Goal: Information Seeking & Learning: Learn about a topic

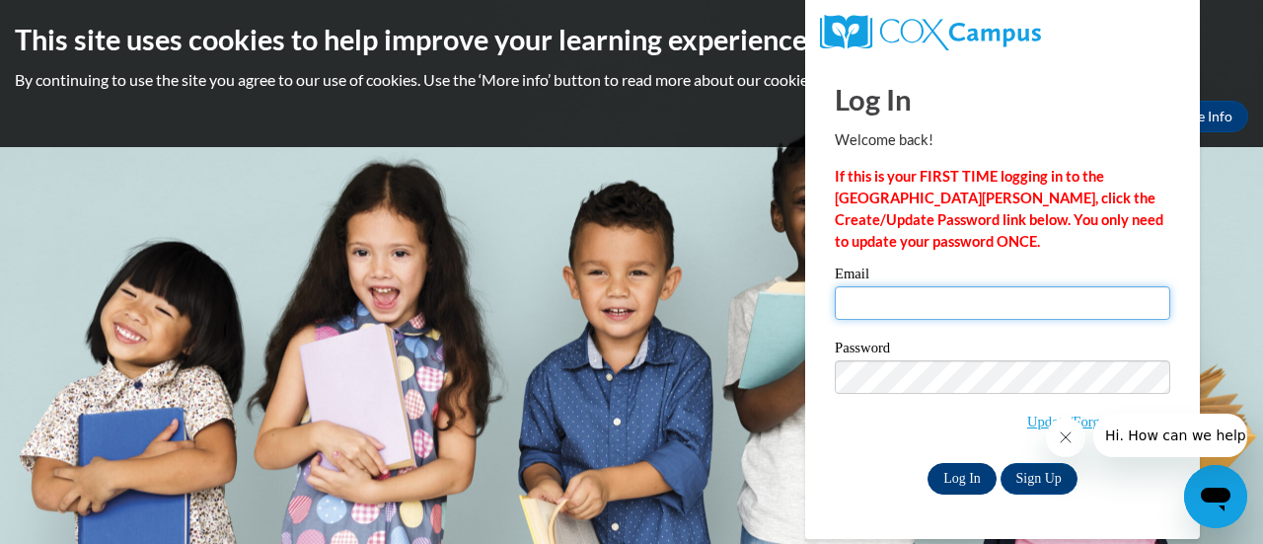
type input "steve.smith@muskegonorway.org"
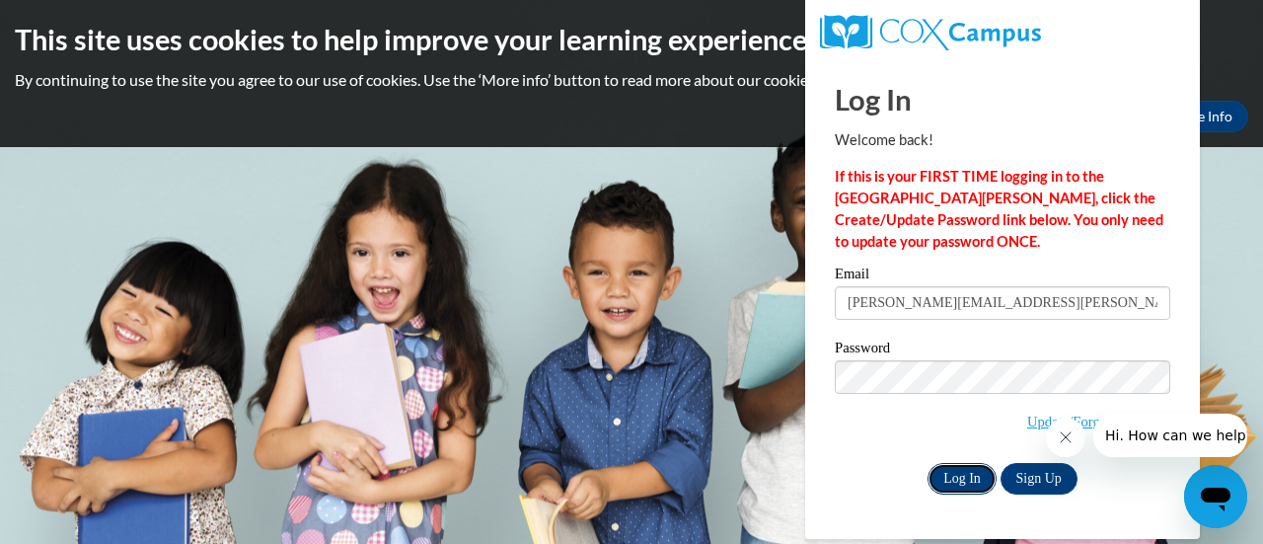
click at [948, 469] on input "Log In" at bounding box center [962, 479] width 69 height 32
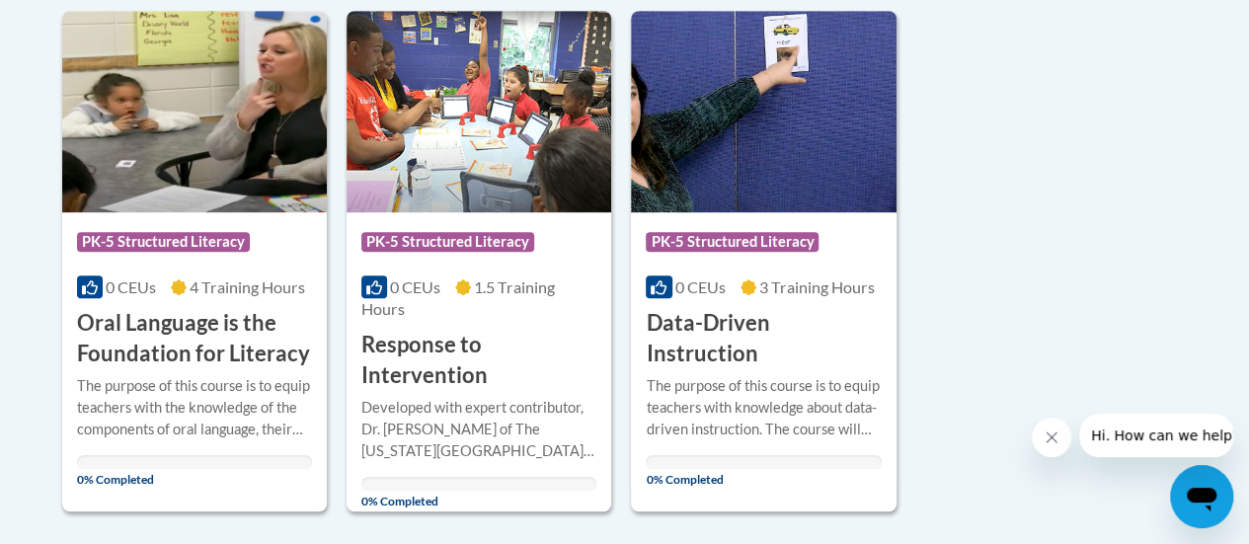
scroll to position [493, 0]
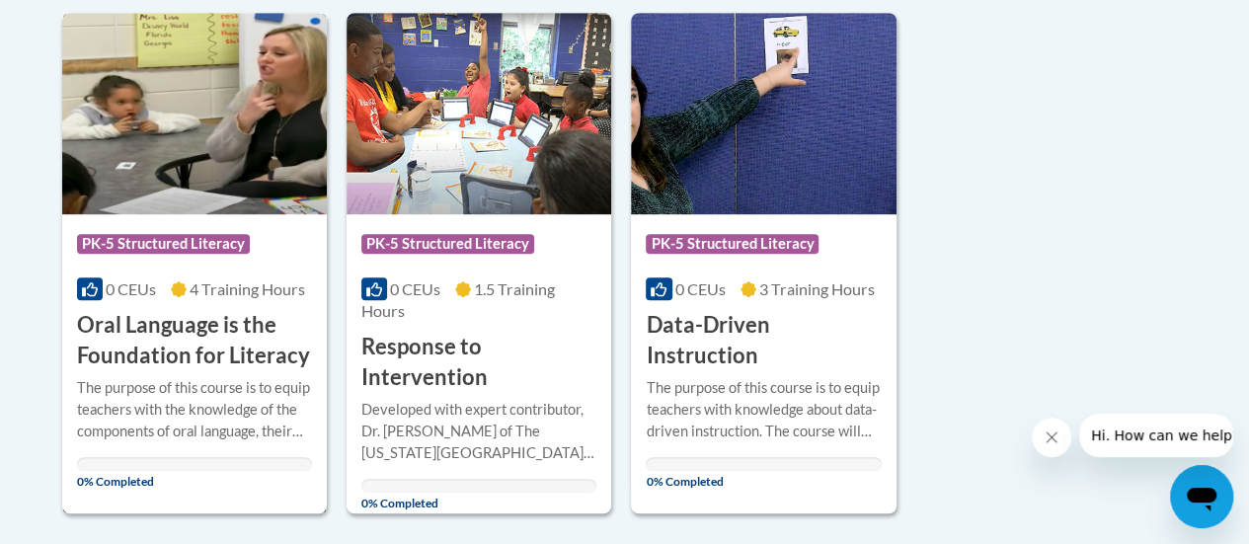
click at [148, 236] on span "PK-5 Structured Literacy" at bounding box center [163, 244] width 173 height 20
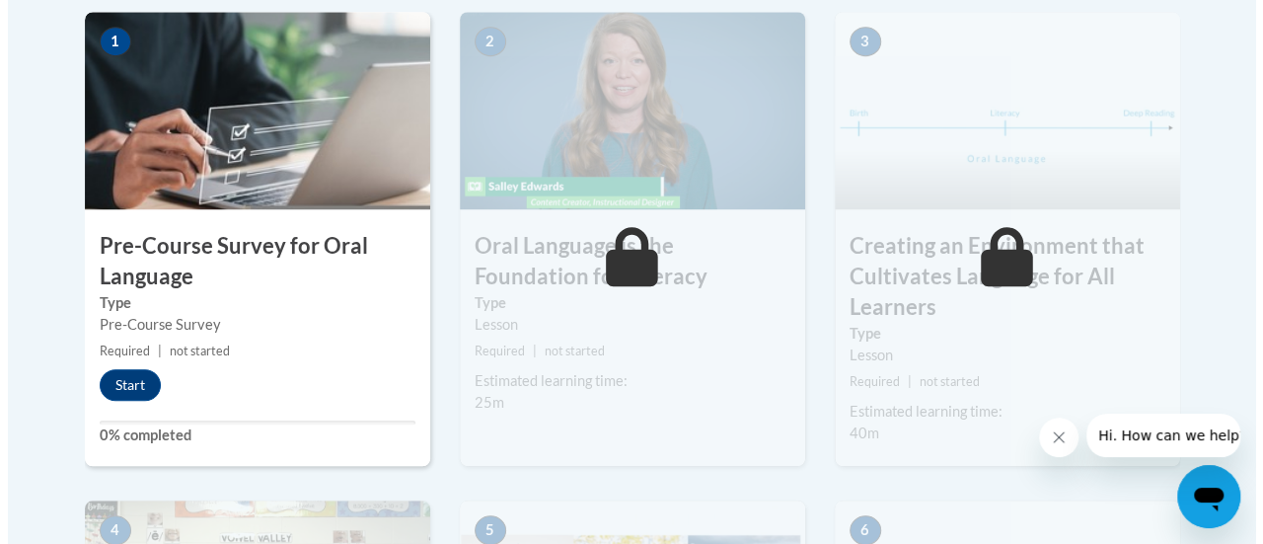
scroll to position [790, 0]
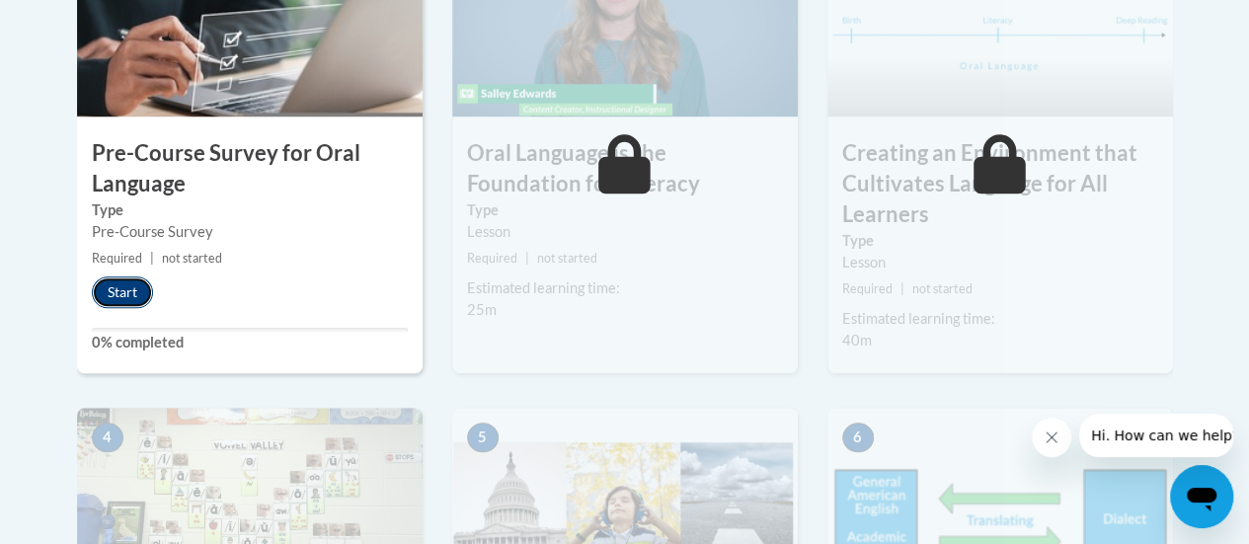
click at [113, 283] on button "Start" at bounding box center [122, 292] width 61 height 32
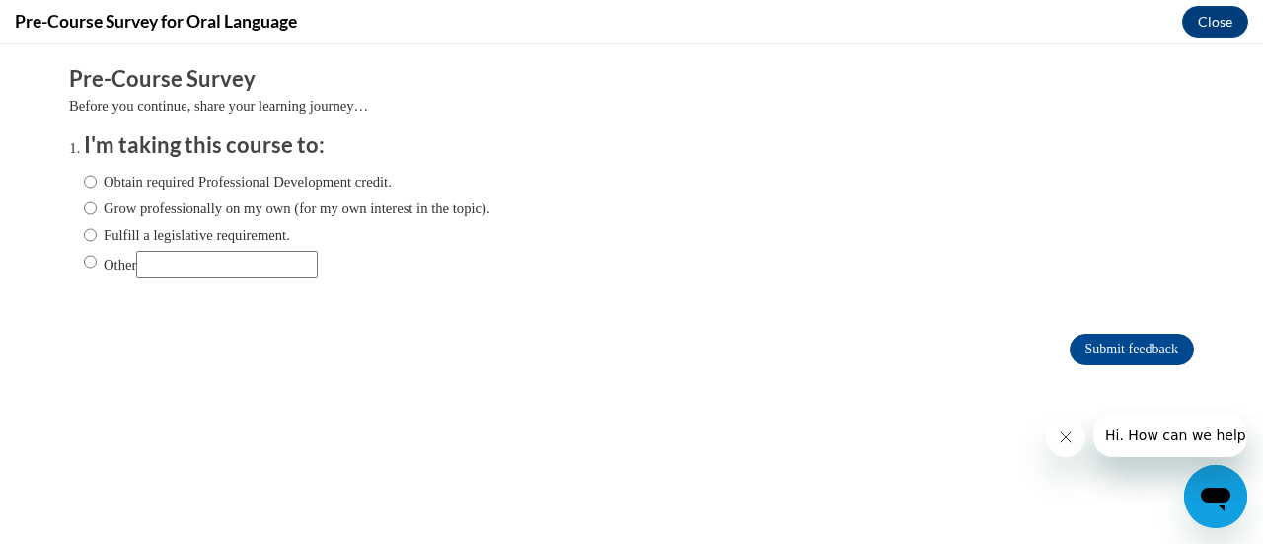
scroll to position [0, 0]
click at [84, 232] on input "Fulfill a legislative requirement." at bounding box center [90, 235] width 13 height 22
radio input "true"
click at [1070, 353] on input "Submit feedback" at bounding box center [1132, 350] width 124 height 32
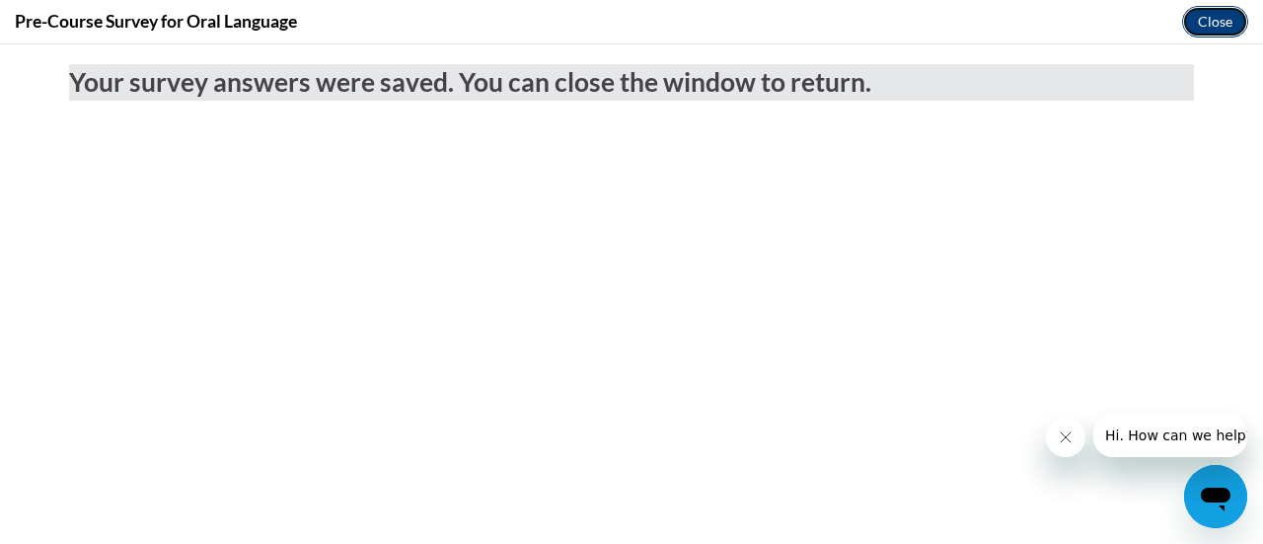
click at [1232, 23] on button "Close" at bounding box center [1215, 22] width 66 height 32
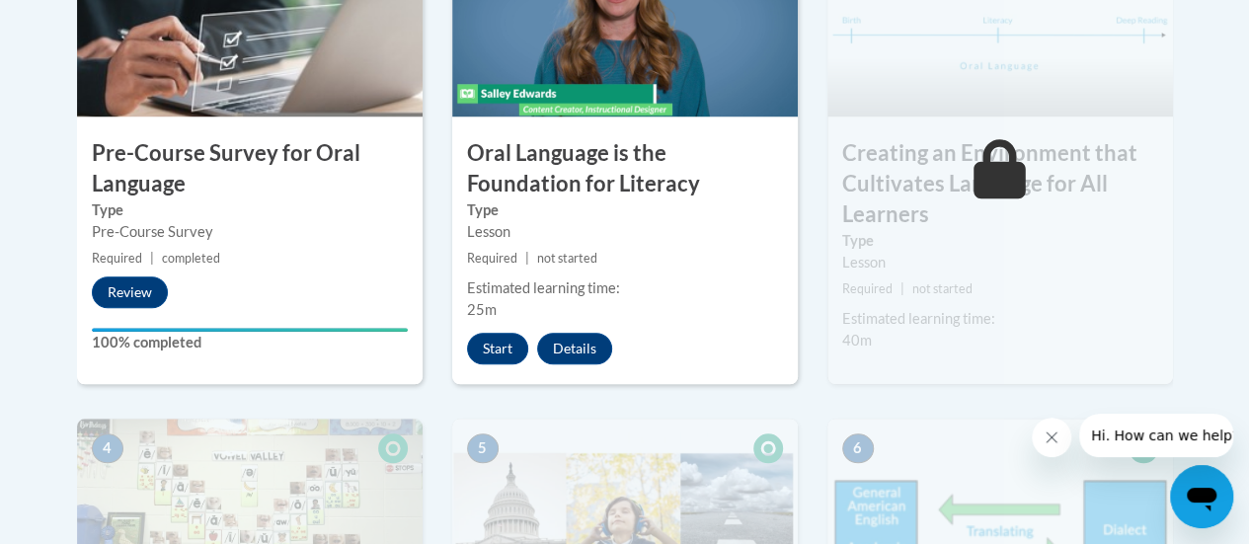
click at [1047, 437] on icon "Close message from company" at bounding box center [1051, 437] width 16 height 16
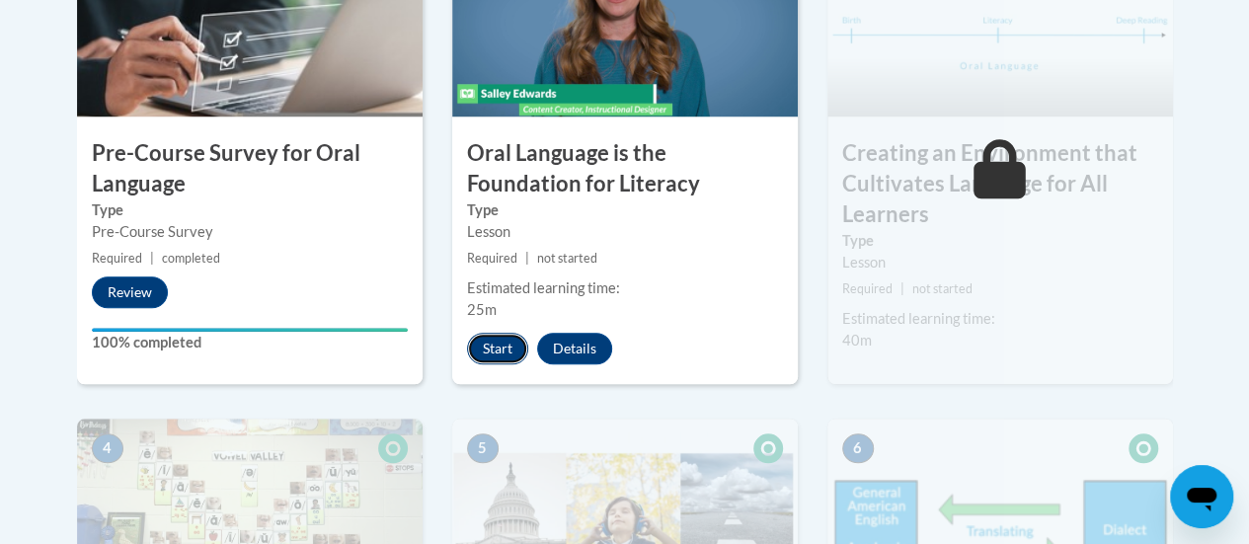
click at [516, 346] on button "Start" at bounding box center [497, 349] width 61 height 32
